Goal: Register for event/course

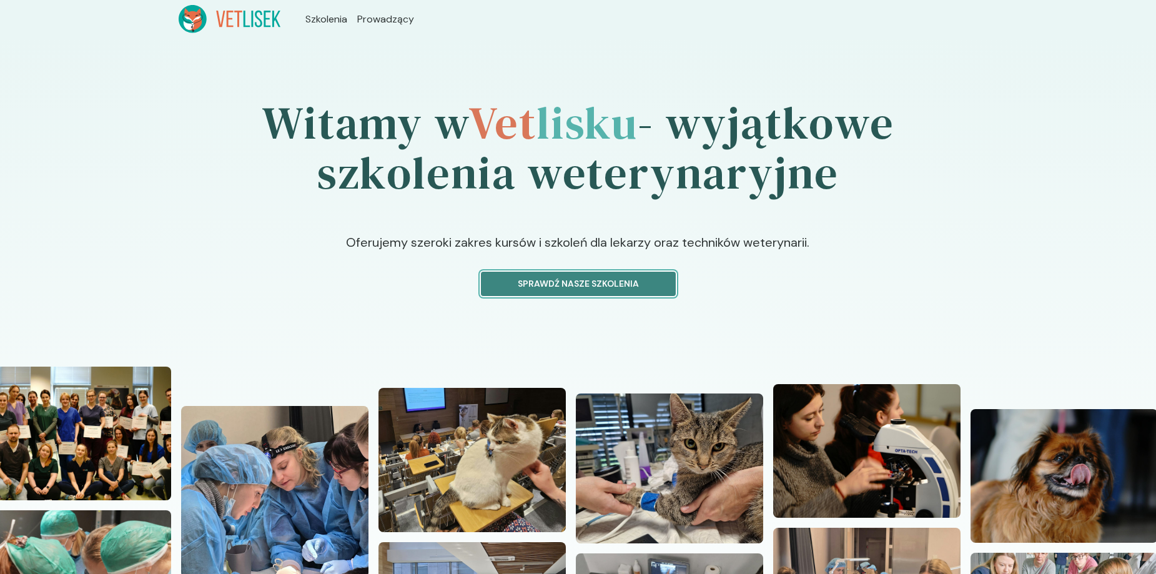
click at [611, 289] on p "Sprawdź nasze szkolenia" at bounding box center [578, 283] width 174 height 13
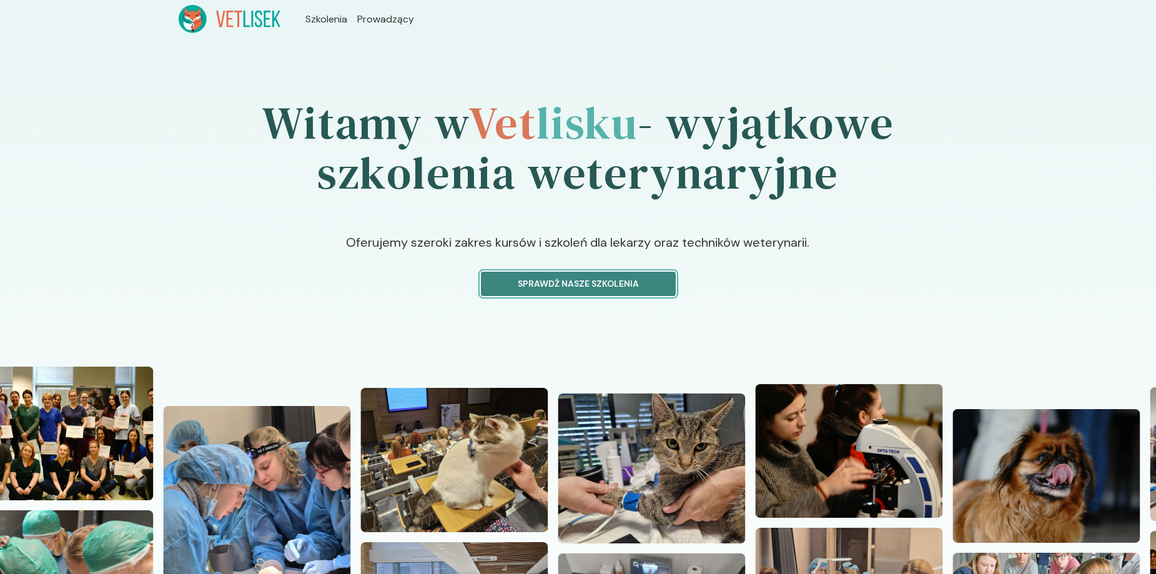
click at [629, 280] on p "Sprawdź nasze szkolenia" at bounding box center [578, 283] width 174 height 13
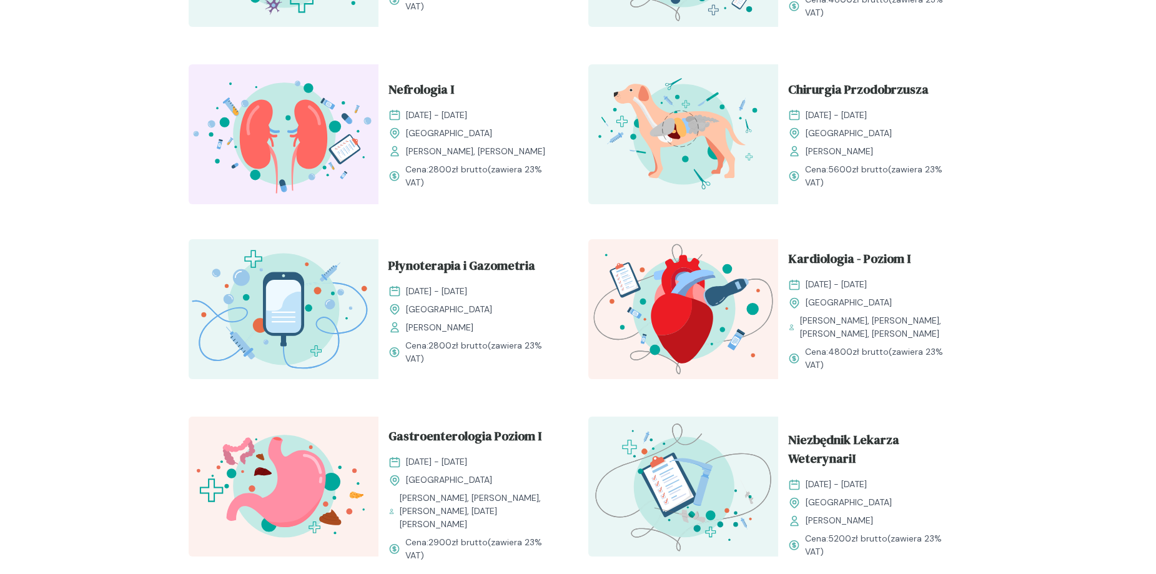
scroll to position [583, 0]
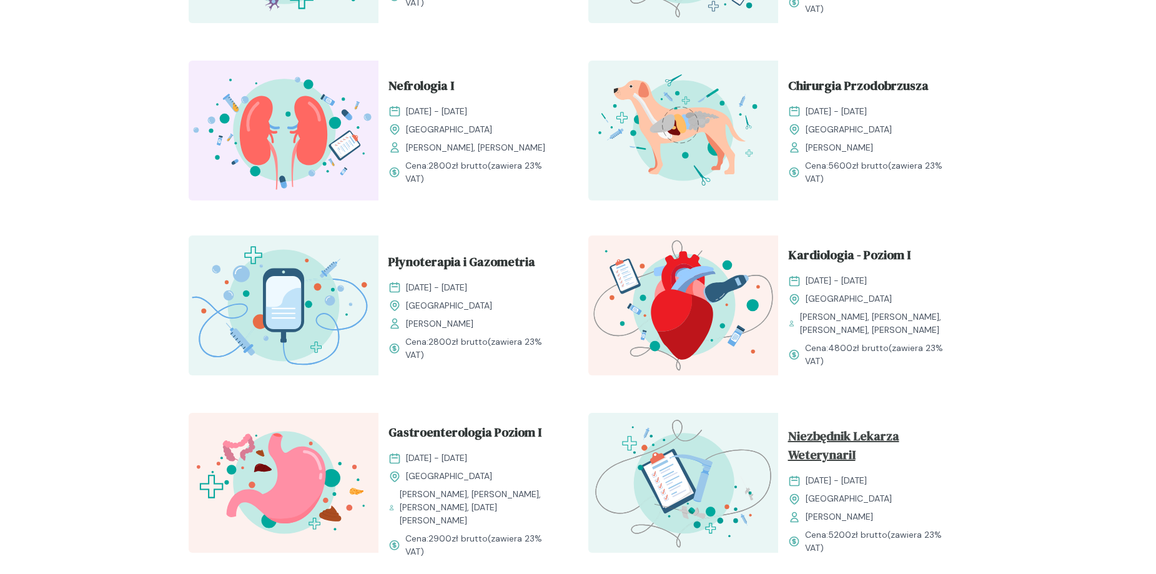
click at [831, 427] on span "Niezbędnik Lekarza WeterynariI" at bounding box center [873, 448] width 170 height 42
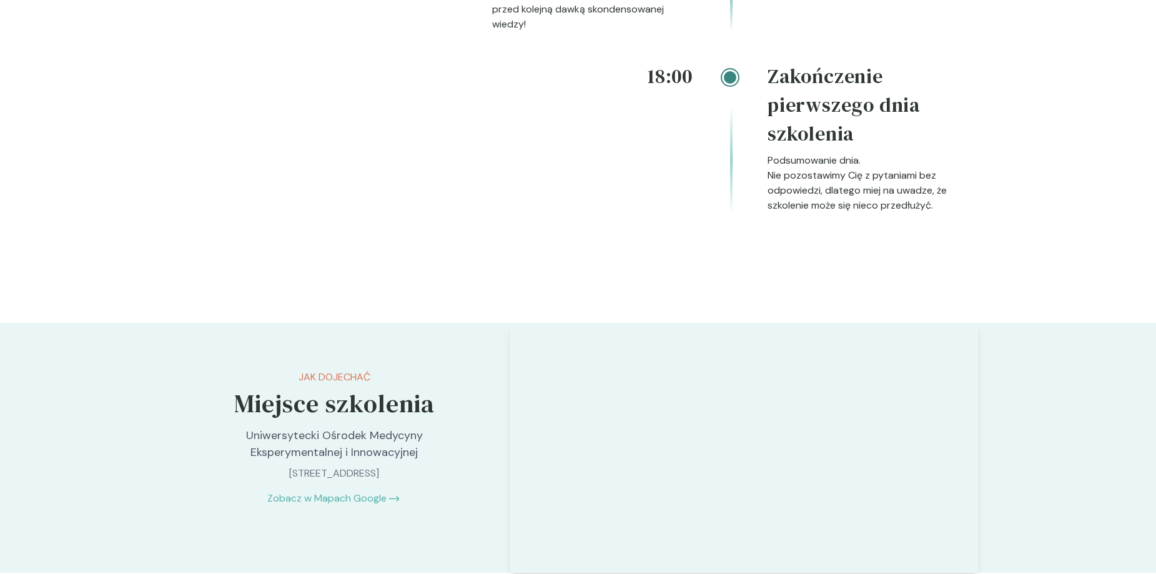
scroll to position [2685, 0]
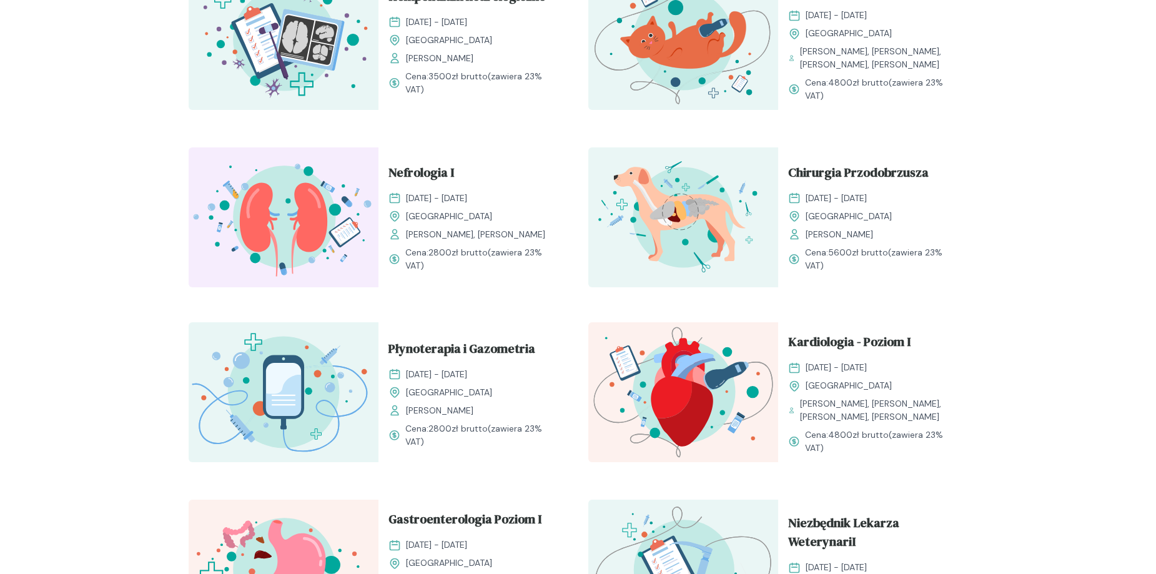
scroll to position [606, 0]
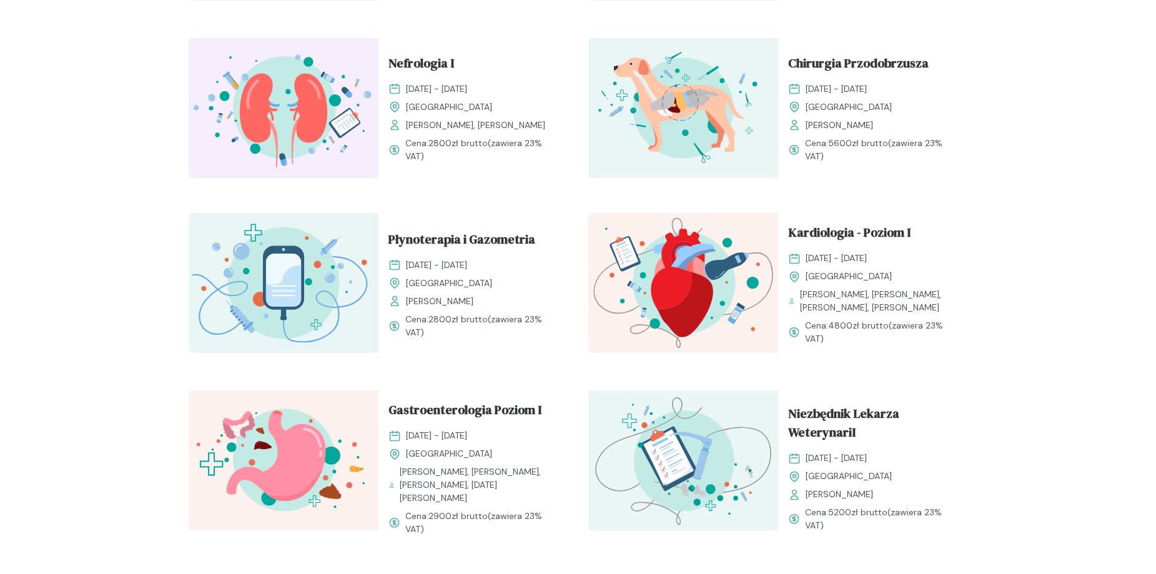
click at [273, 262] on img at bounding box center [284, 283] width 190 height 140
click at [443, 254] on div "Płynoterapia i Gazometria [DATE] - [DATE] [GEOGRAPHIC_DATA] [PERSON_NAME]" at bounding box center [473, 269] width 170 height 78
click at [822, 229] on span "Kardiologia - Poziom I" at bounding box center [849, 235] width 122 height 24
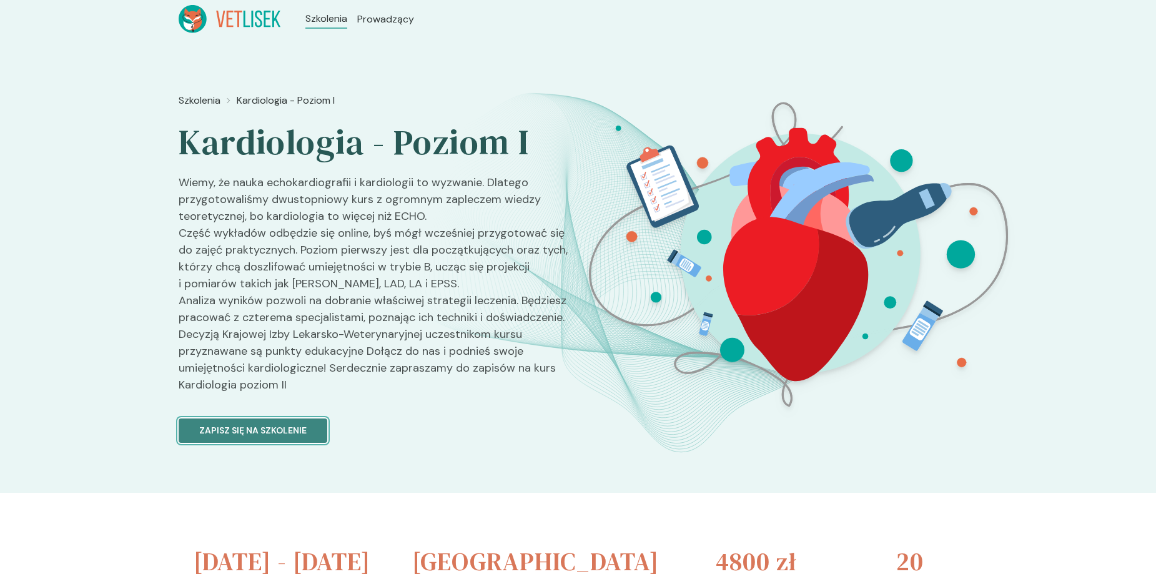
click at [248, 429] on p "Zapisz się na szkolenie" at bounding box center [252, 430] width 107 height 13
